Goal: Task Accomplishment & Management: Complete application form

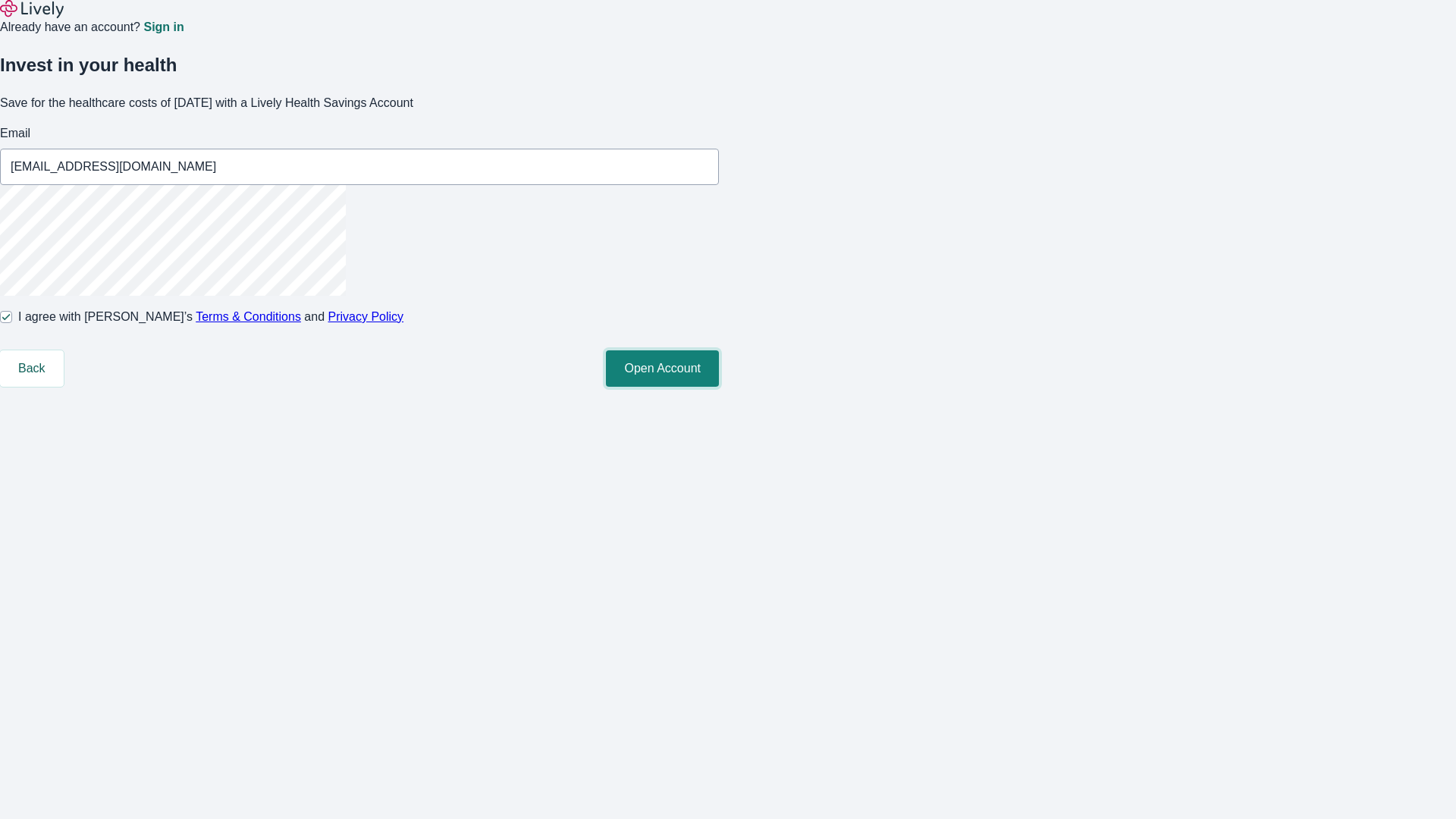
click at [719, 387] on button "Open Account" at bounding box center [662, 369] width 113 height 36
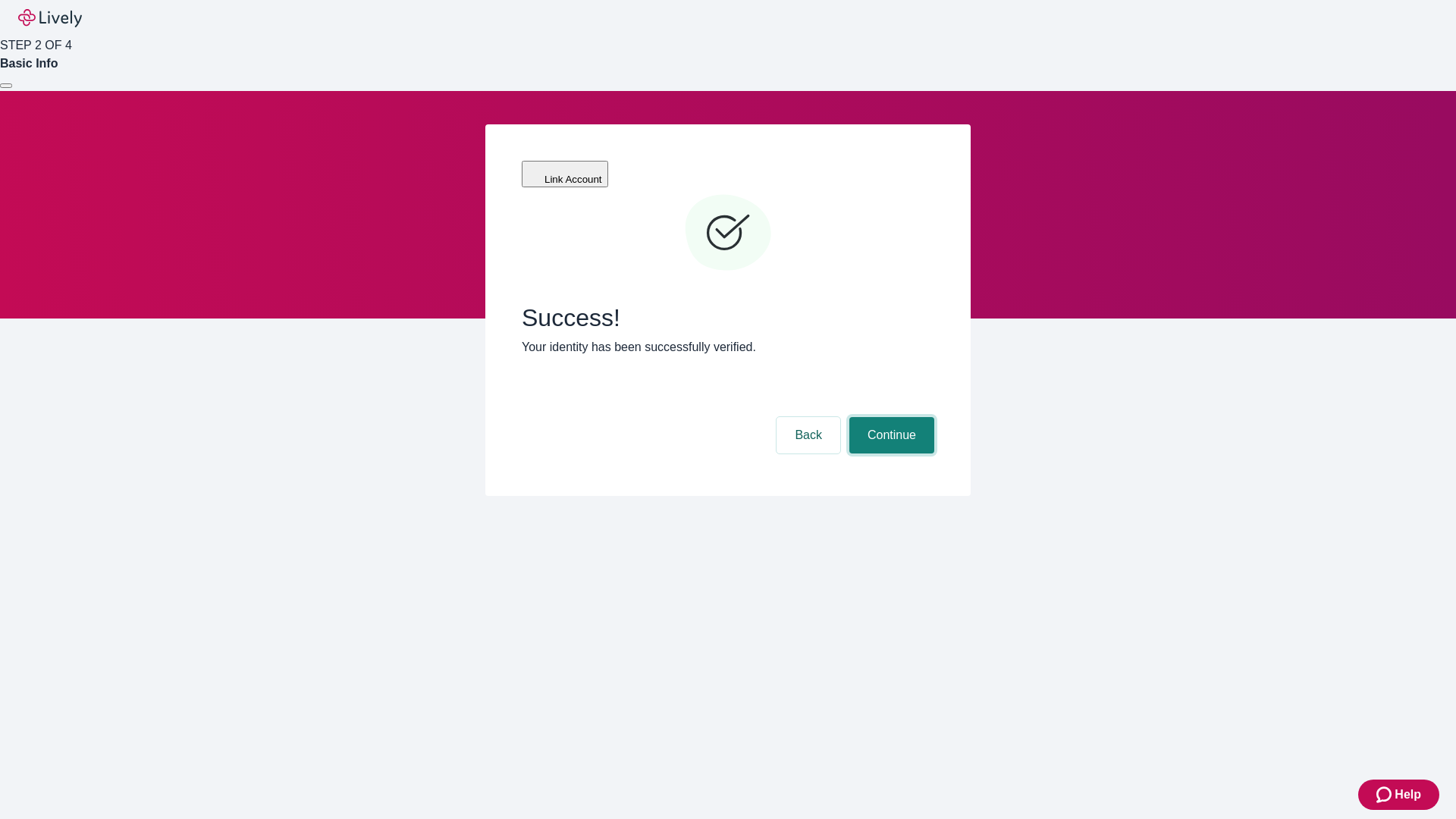
click at [890, 418] on button "Continue" at bounding box center [892, 436] width 85 height 36
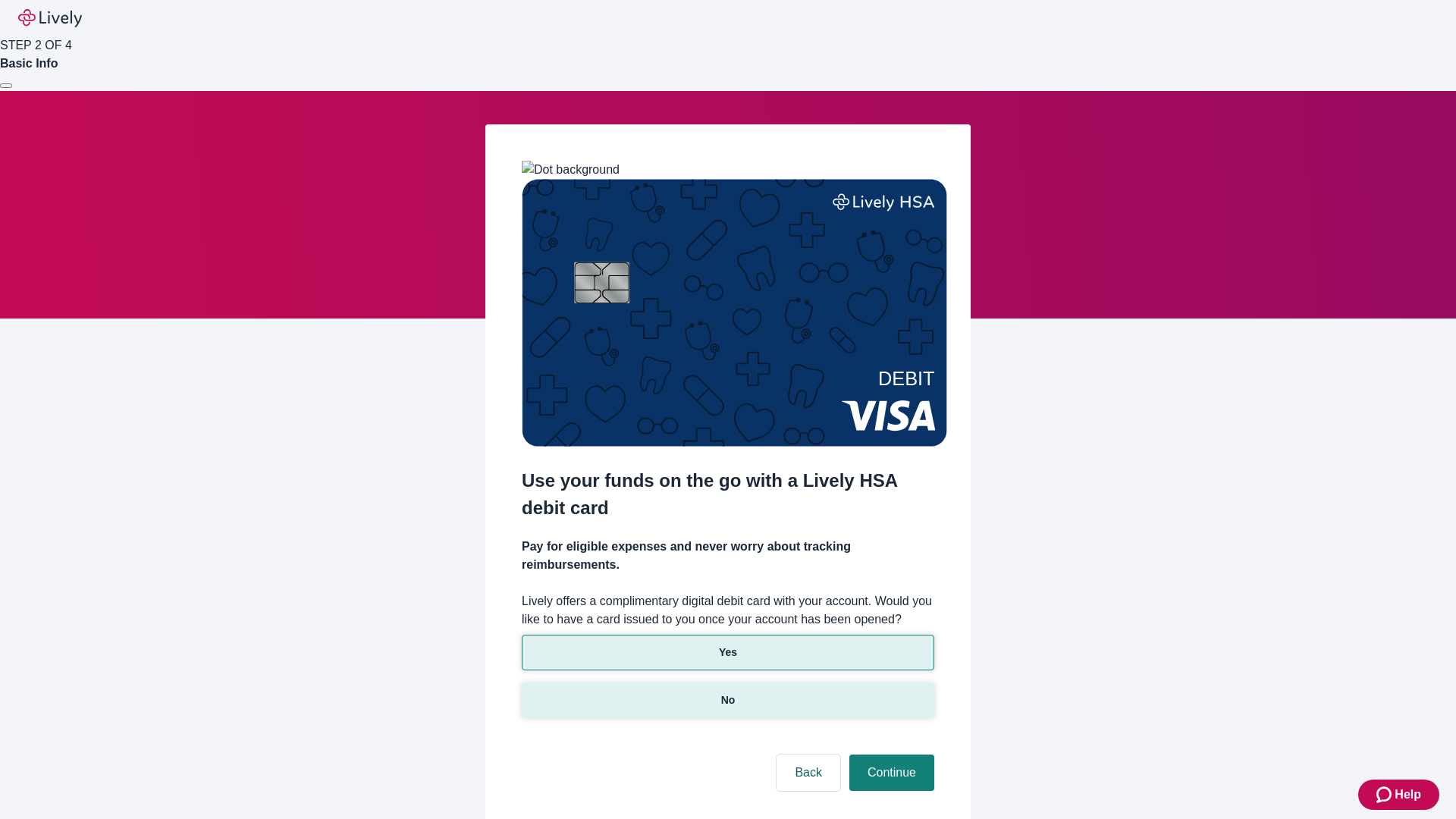
click at [728, 693] on p "No" at bounding box center [728, 701] width 14 height 16
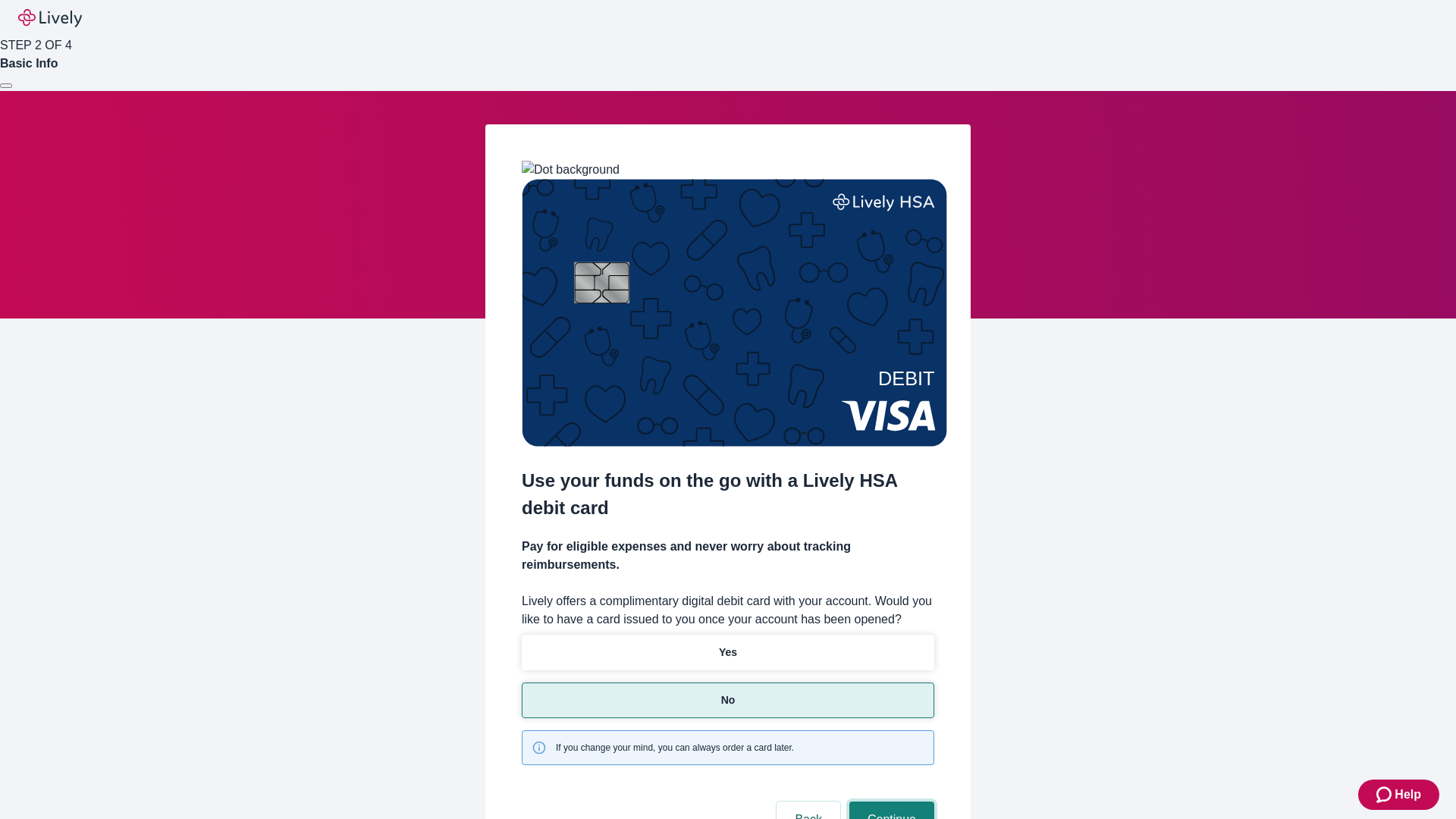
click at [890, 802] on button "Continue" at bounding box center [892, 820] width 85 height 36
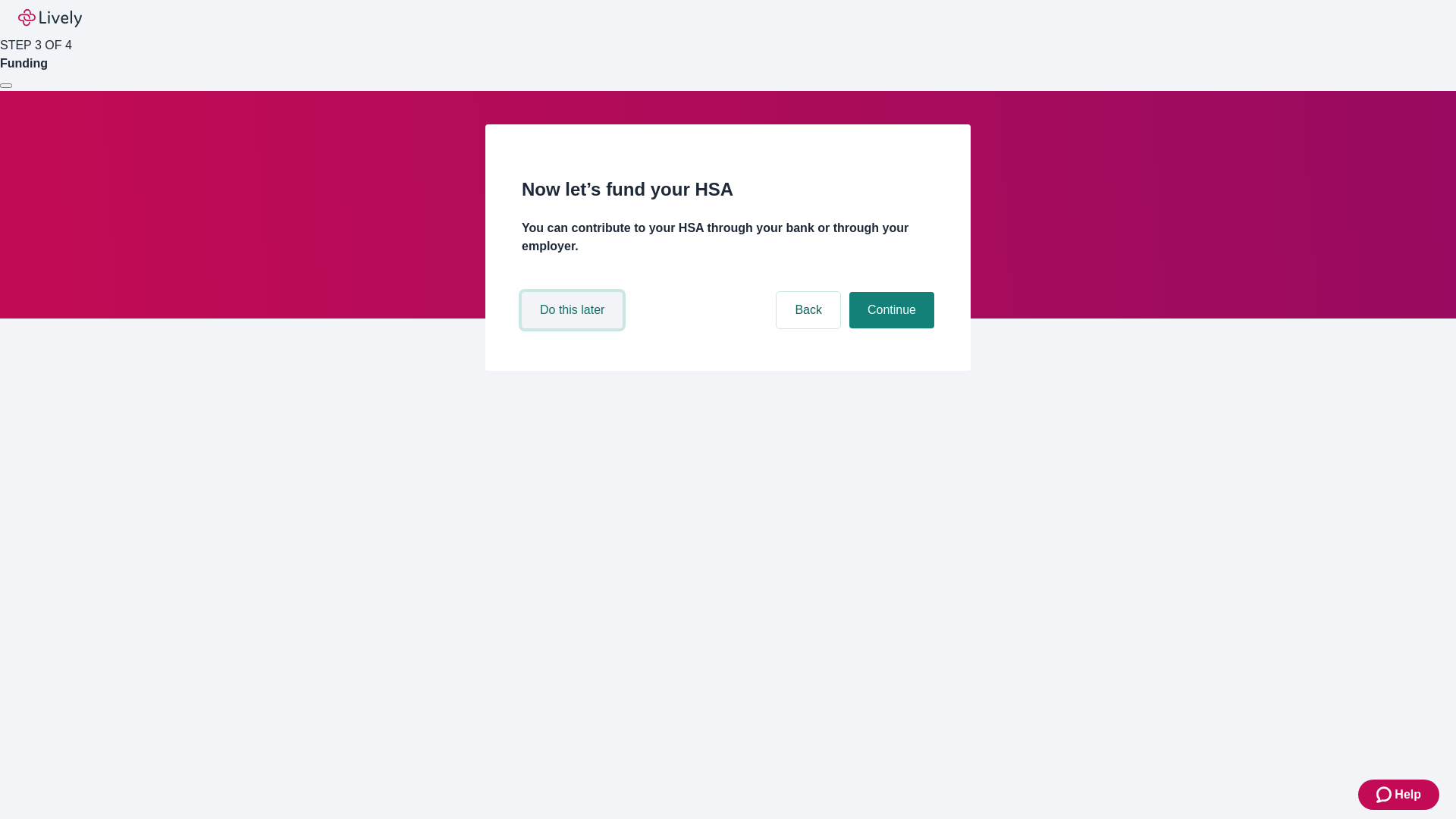
click at [574, 328] on button "Do this later" at bounding box center [572, 310] width 101 height 36
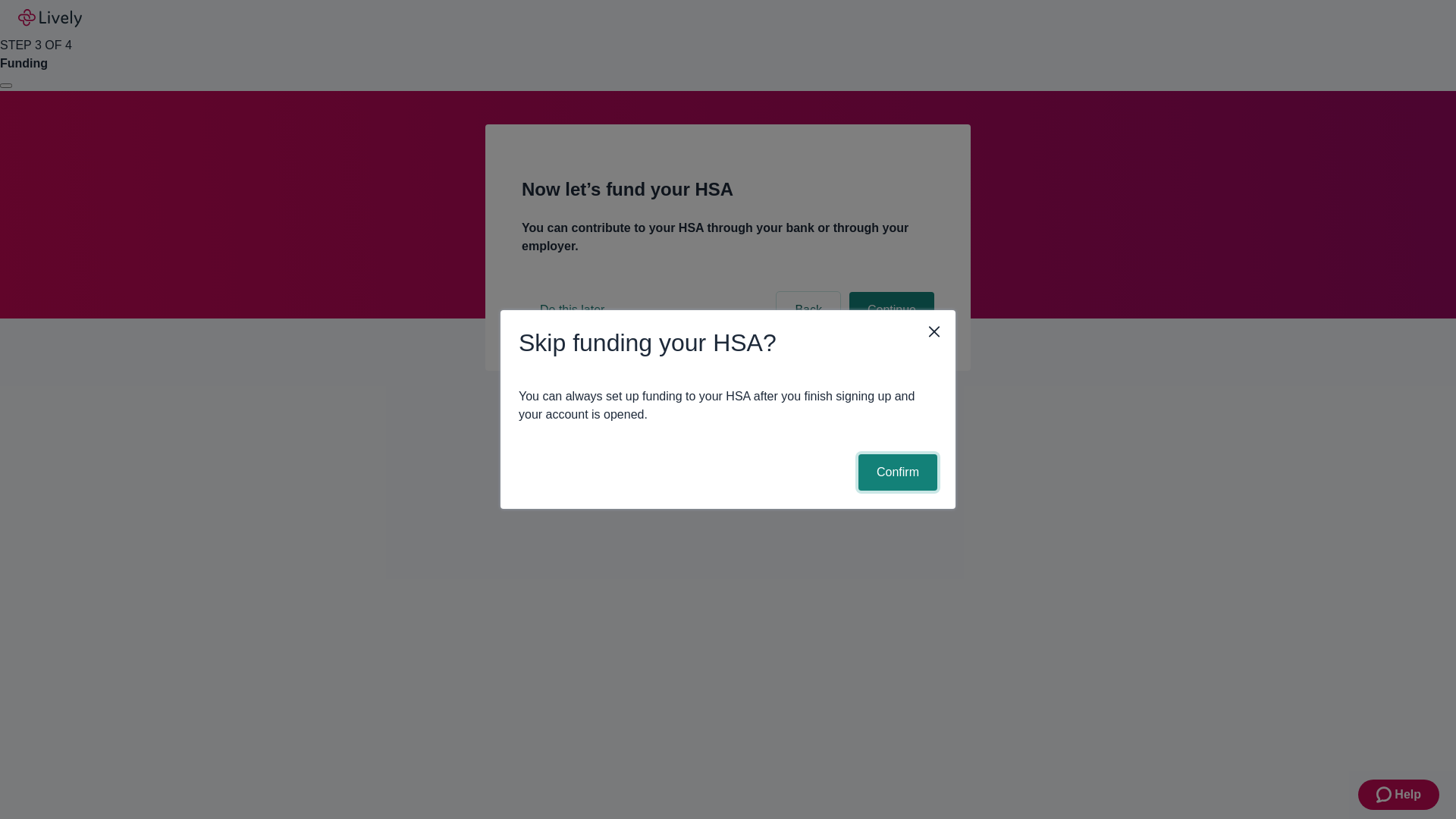
click at [895, 473] on button "Confirm" at bounding box center [897, 473] width 78 height 36
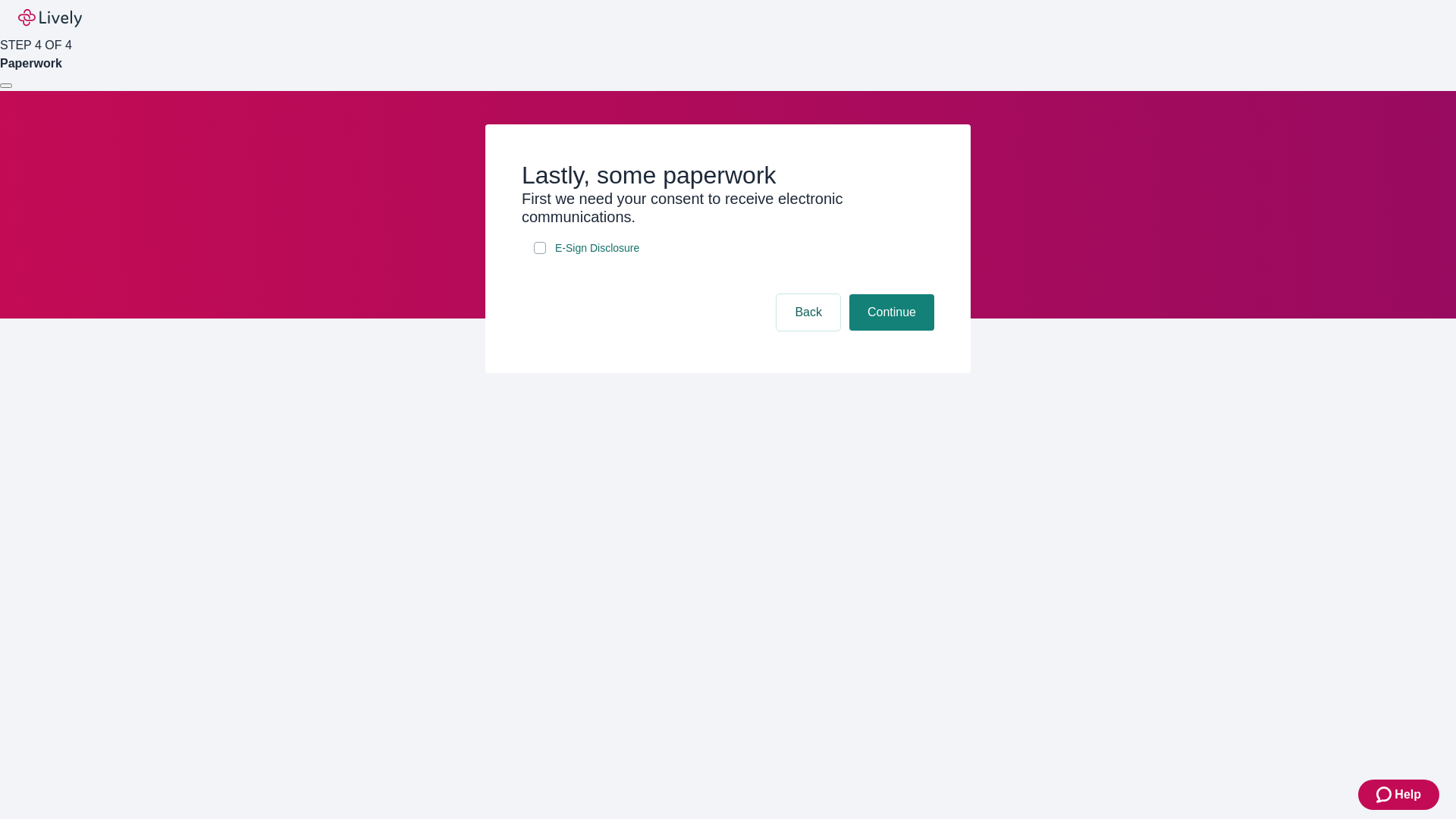
click at [540, 254] on input "E-Sign Disclosure" at bounding box center [539, 247] width 12 height 12
checkbox input "true"
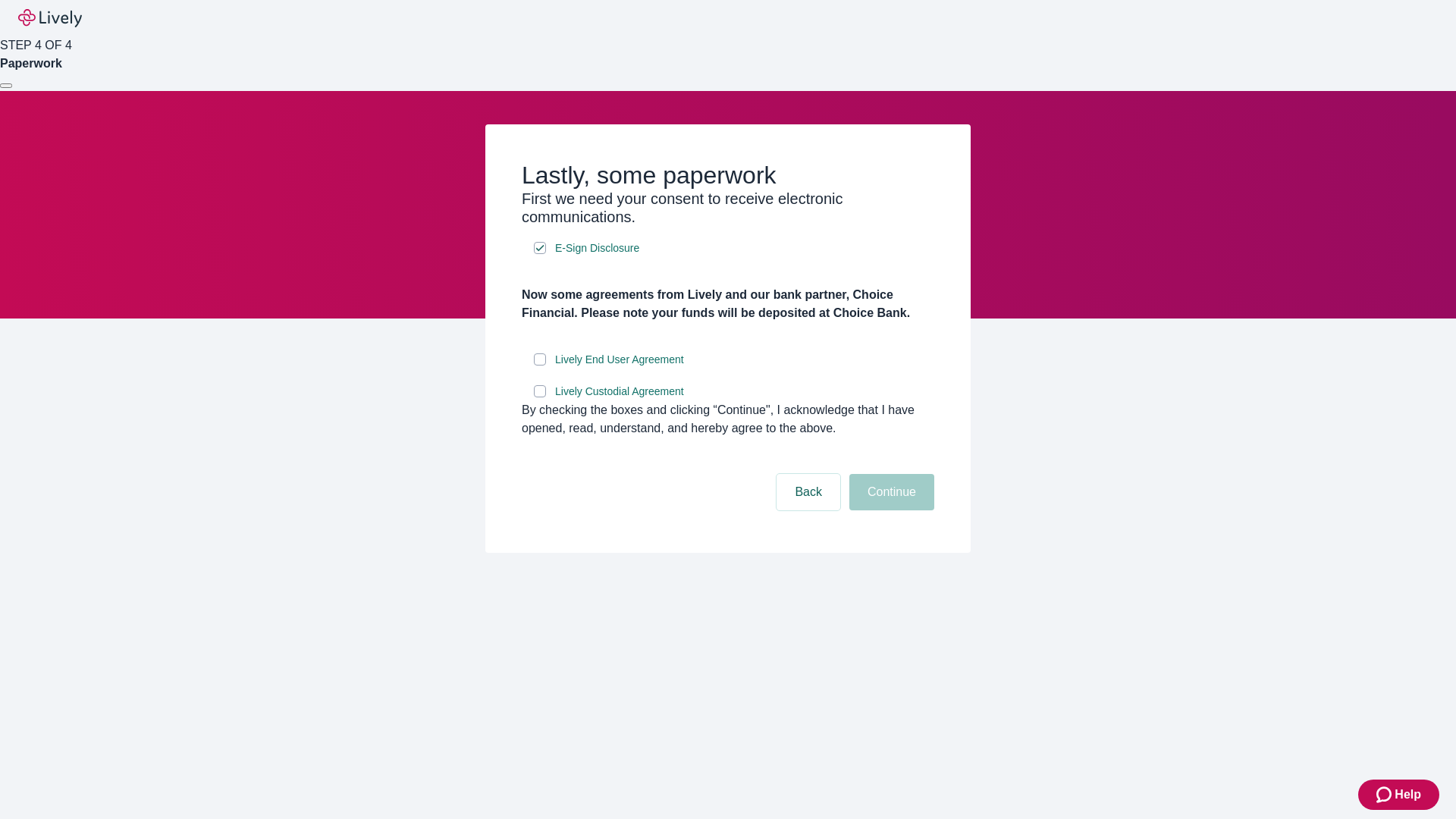
click at [540, 365] on input "Lively End User Agreement" at bounding box center [539, 359] width 12 height 12
checkbox input "true"
click at [540, 398] on input "Lively Custodial Agreement" at bounding box center [539, 391] width 12 height 12
checkbox input "true"
click at [890, 511] on button "Continue" at bounding box center [892, 492] width 85 height 36
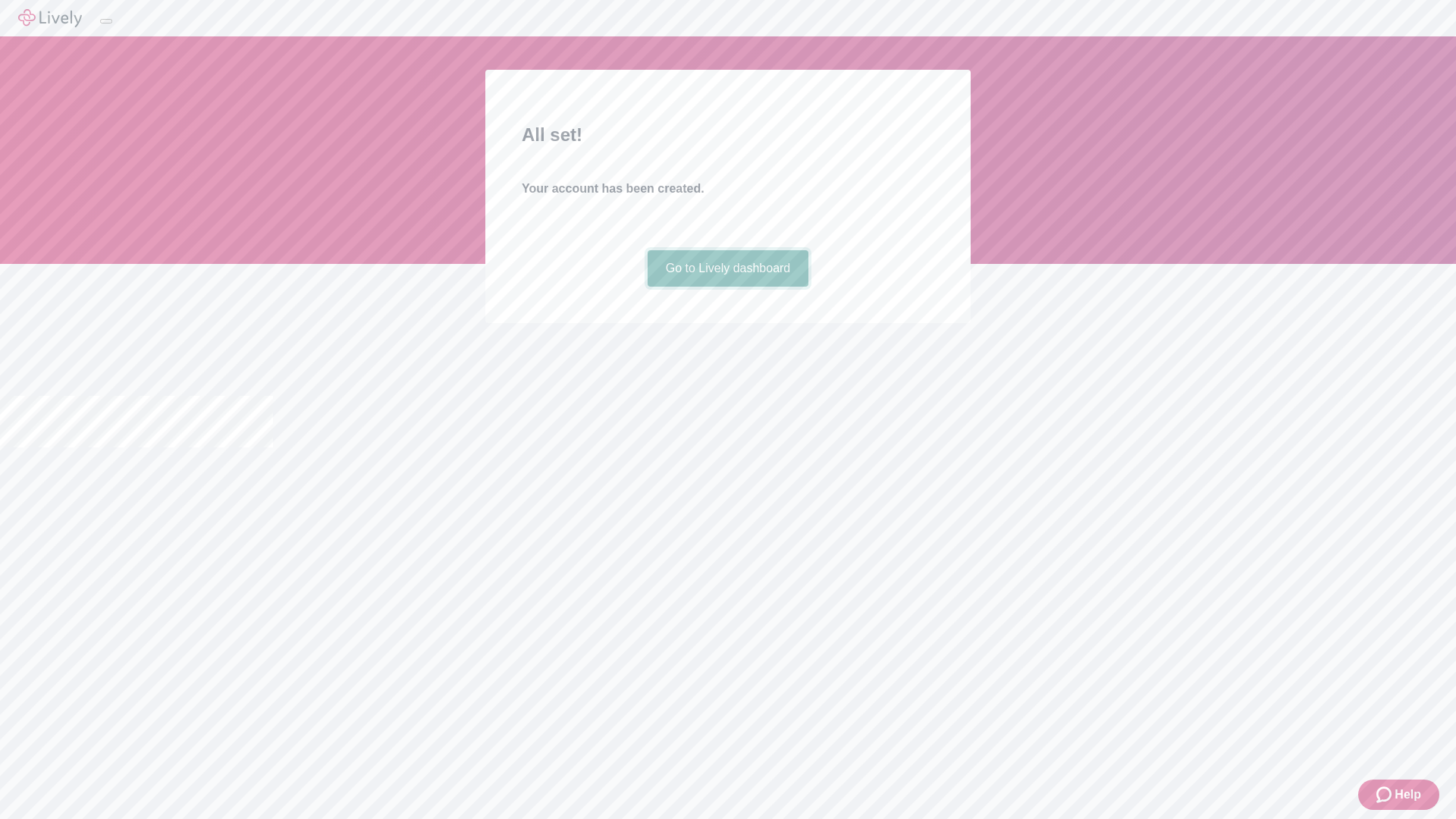
click at [728, 287] on link "Go to Lively dashboard" at bounding box center [728, 269] width 161 height 36
